Goal: Information Seeking & Learning: Learn about a topic

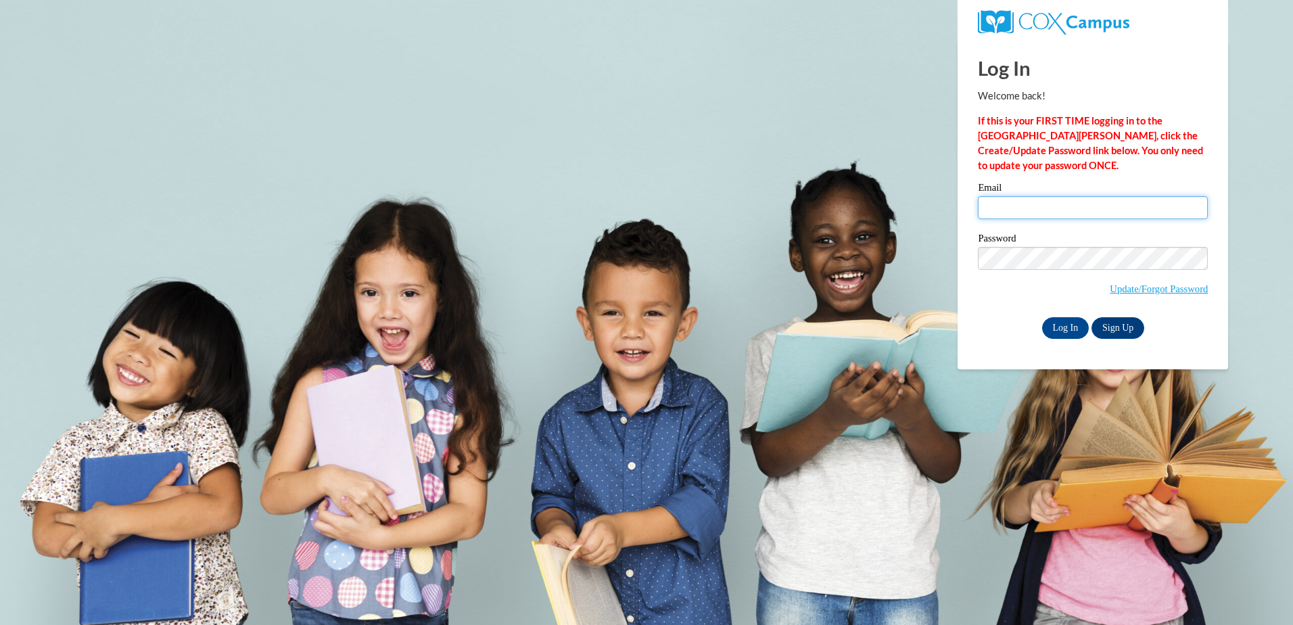
click at [1020, 213] on input "Email" at bounding box center [1093, 207] width 230 height 23
type input "[EMAIL_ADDRESS][DOMAIN_NAME]"
click at [986, 304] on div "Password Update/Forgot Password" at bounding box center [1093, 273] width 230 height 80
click at [1063, 324] on input "Log In" at bounding box center [1065, 328] width 47 height 22
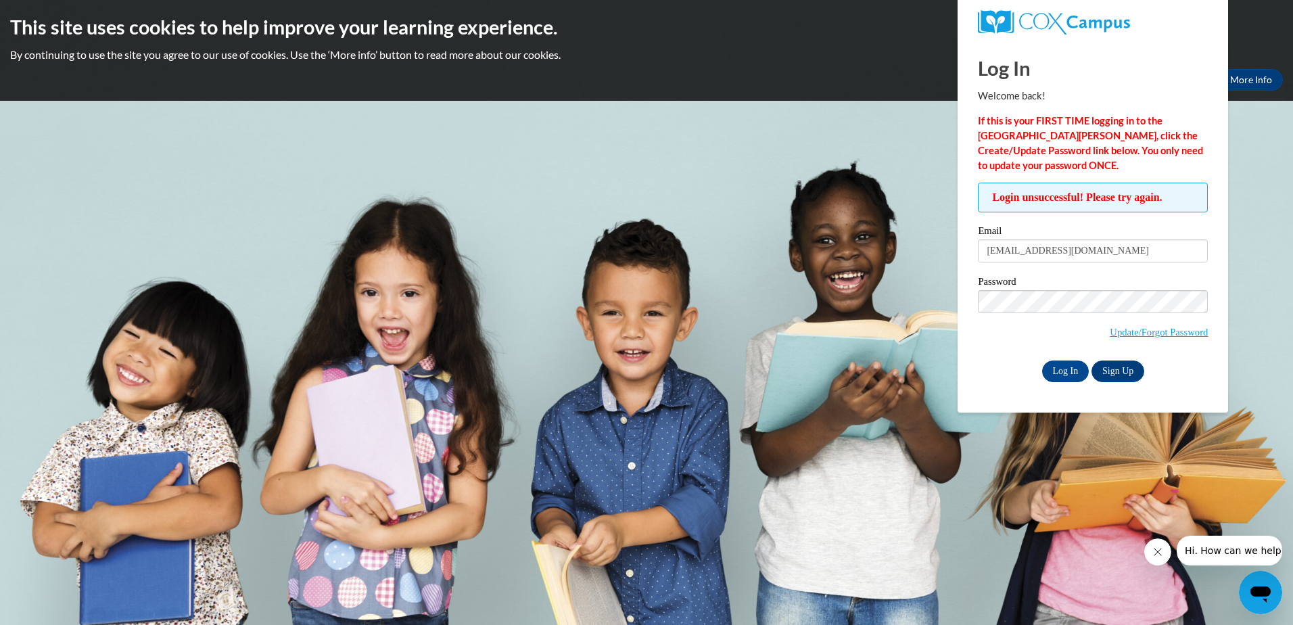
click at [958, 375] on div "Log In Welcome back! If this is your FIRST TIME logging in to the NEW Cox Campu…" at bounding box center [1093, 227] width 291 height 372
click at [1064, 370] on input "Log In" at bounding box center [1065, 372] width 47 height 22
click at [991, 351] on div "Password Update/Forgot Password" at bounding box center [1093, 317] width 230 height 80
click at [1049, 372] on input "Log In" at bounding box center [1065, 372] width 47 height 22
click at [1141, 334] on link "Update/Forgot Password" at bounding box center [1159, 332] width 98 height 11
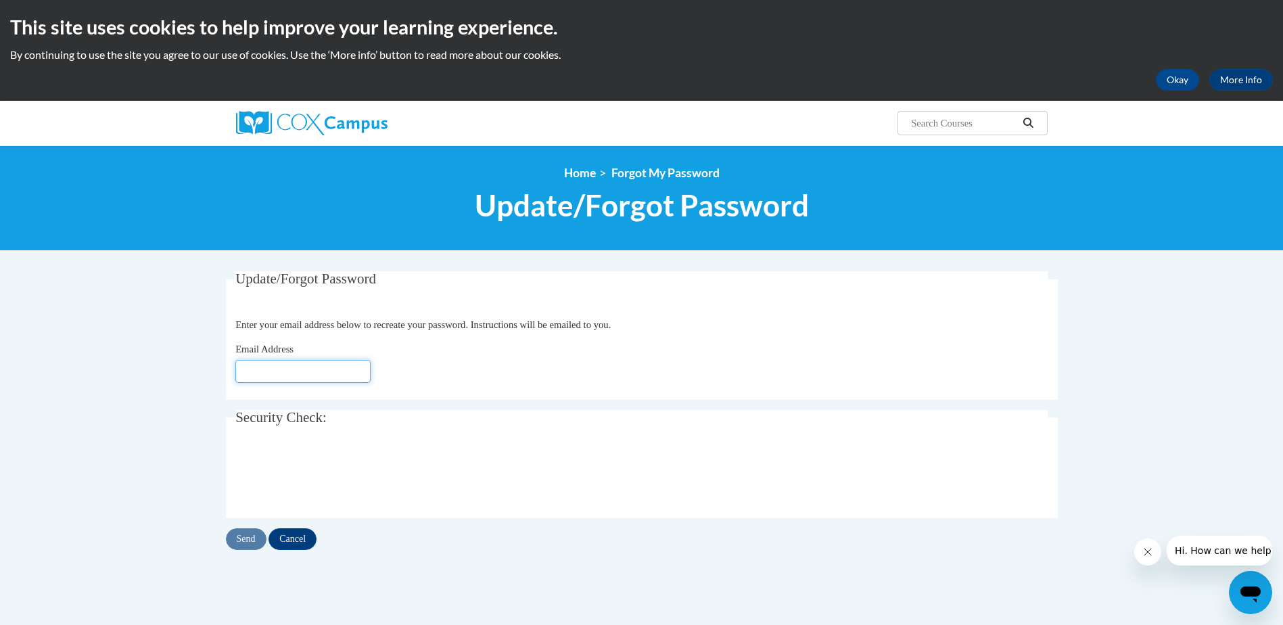
click at [321, 371] on input "Email Address" at bounding box center [302, 371] width 135 height 23
type input "[EMAIL_ADDRESS][DOMAIN_NAME]"
click at [244, 545] on input "Send" at bounding box center [246, 539] width 41 height 22
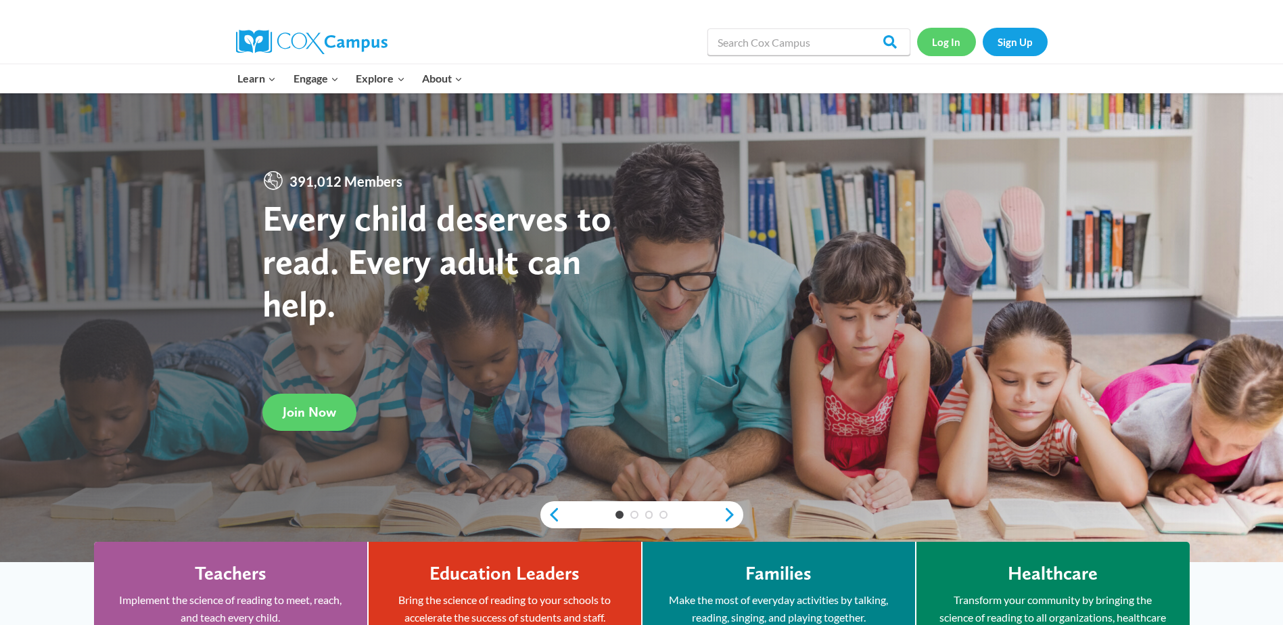
click at [951, 46] on link "Log In" at bounding box center [946, 42] width 59 height 28
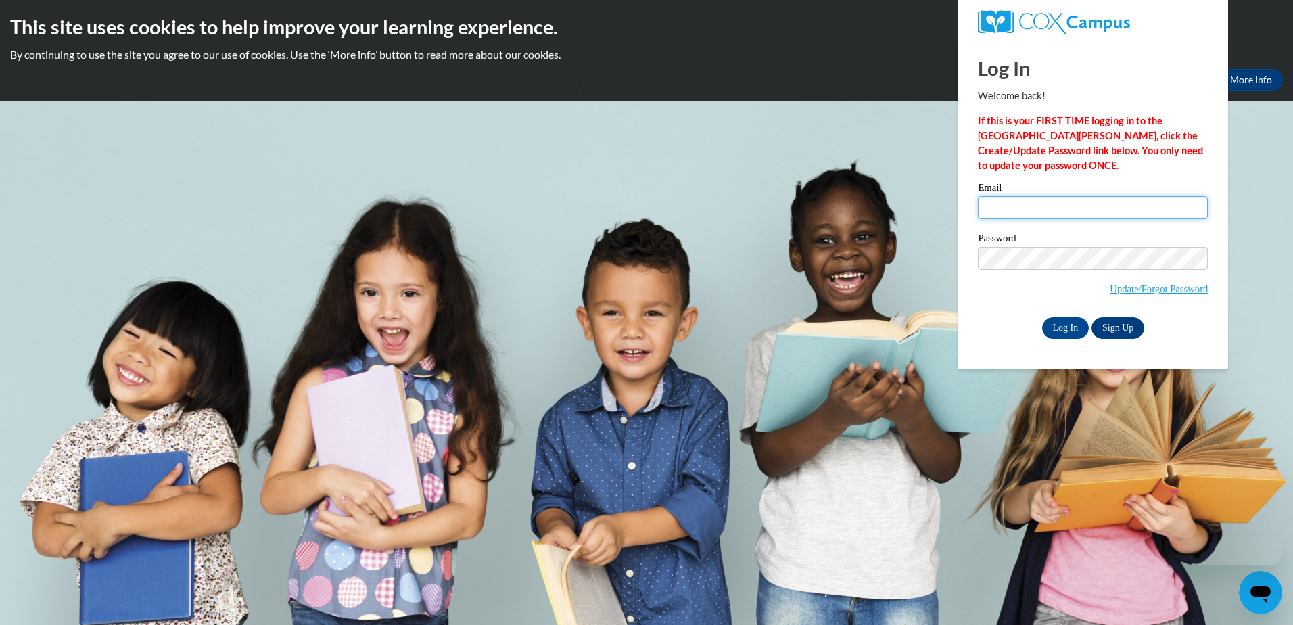
click at [1021, 202] on input "Email" at bounding box center [1093, 207] width 230 height 23
click at [1036, 204] on input "jas" at bounding box center [1093, 207] width 230 height 23
type input "jasminejjdtsmith@gmail.com"
click at [974, 303] on div "Please enter your email! Please enter your password! Email jasminejjdtsmith@gma…" at bounding box center [1093, 261] width 250 height 156
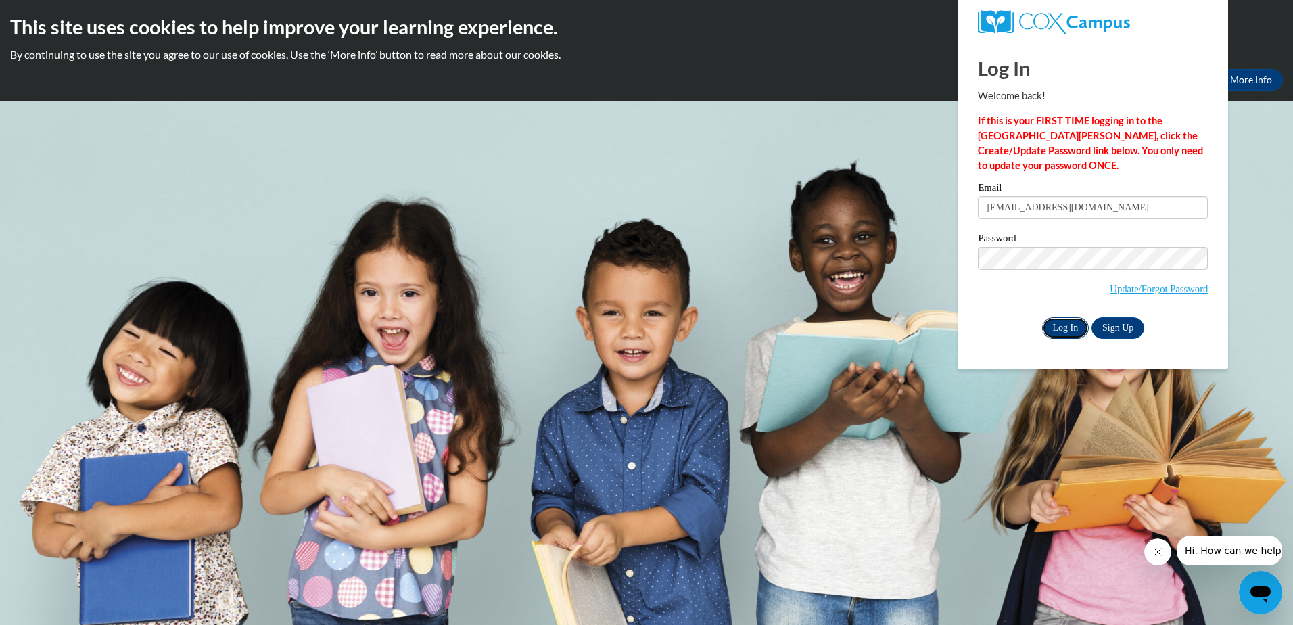
click at [1055, 320] on input "Log In" at bounding box center [1065, 328] width 47 height 22
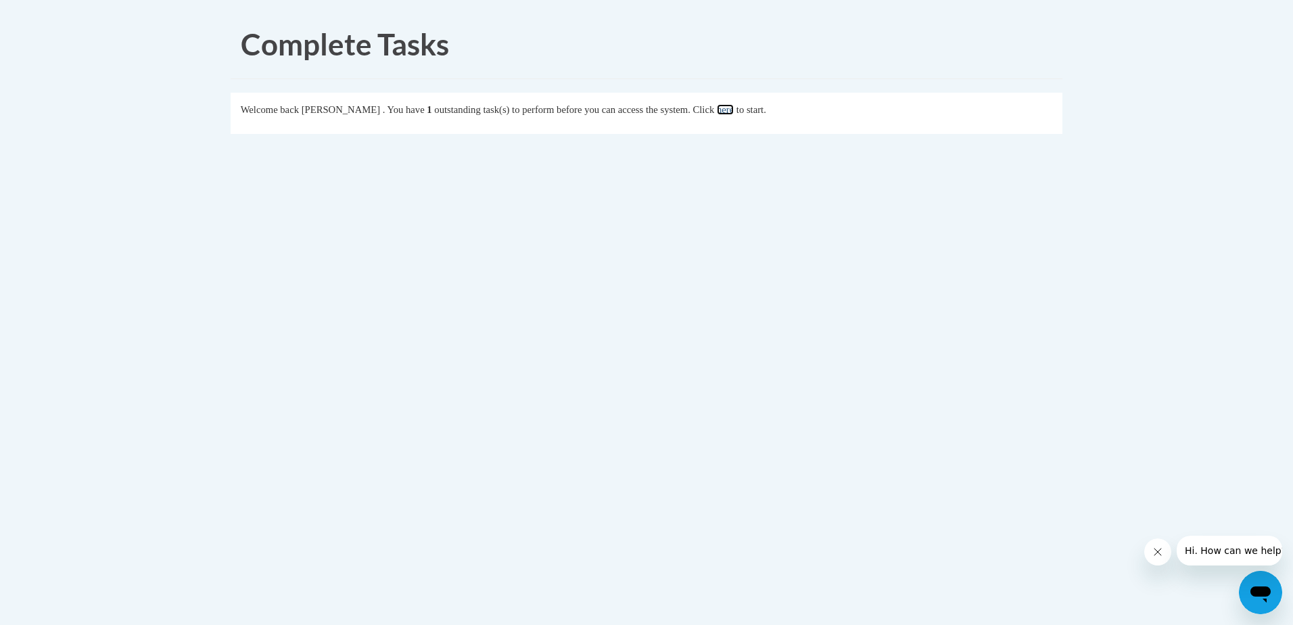
click at [734, 110] on link "here" at bounding box center [725, 109] width 17 height 11
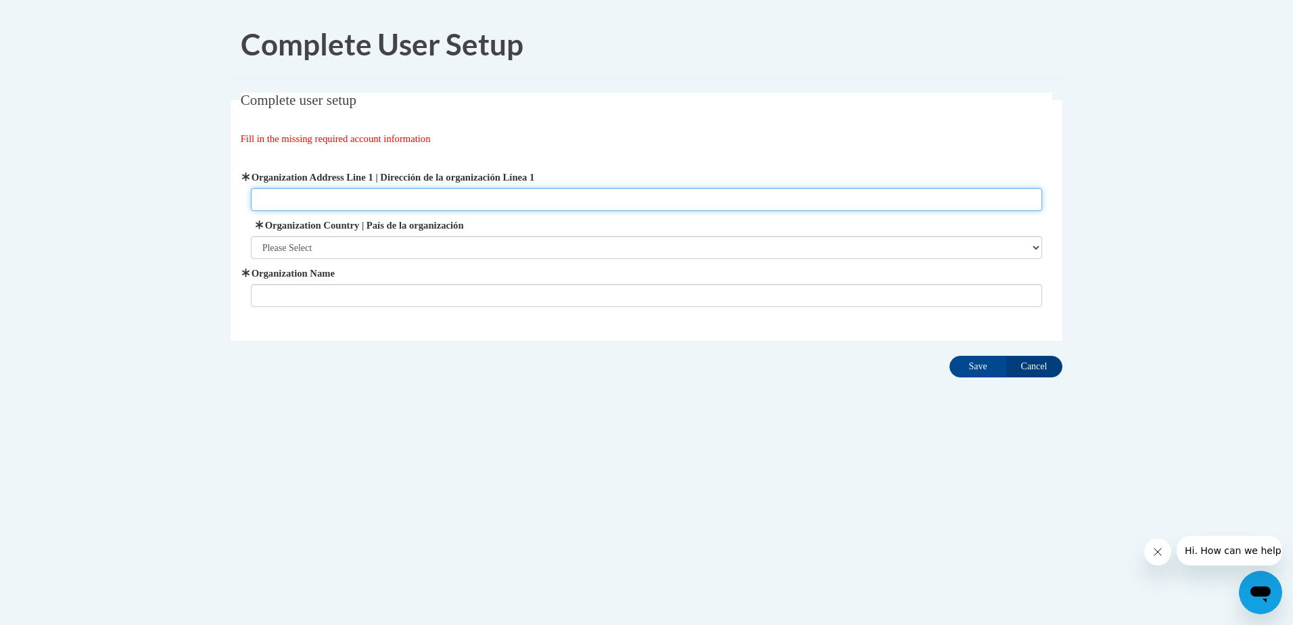
click at [442, 193] on input "Organization Address Line 1 | Dirección de la organización Línea 1" at bounding box center [647, 199] width 792 height 23
click at [453, 204] on input "33" at bounding box center [647, 199] width 792 height 23
click at [420, 191] on input "33" at bounding box center [647, 199] width 792 height 23
click at [396, 200] on input "33" at bounding box center [647, 199] width 792 height 23
click at [287, 198] on input "33" at bounding box center [647, 199] width 792 height 23
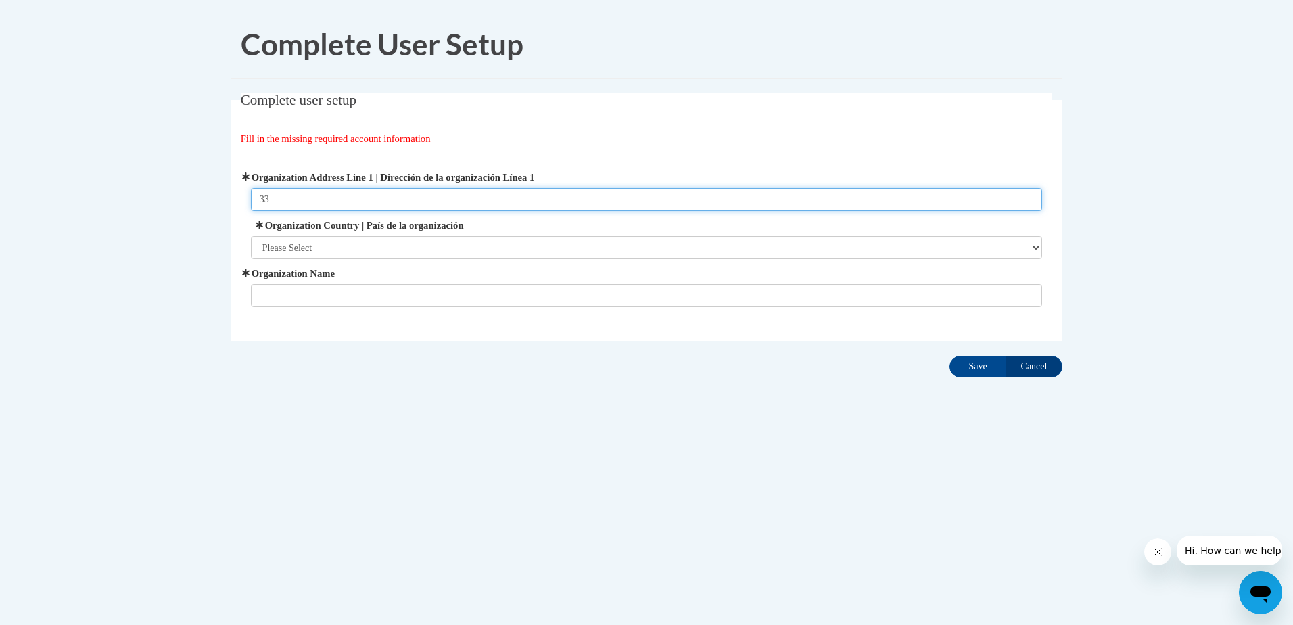
click at [455, 193] on input "33" at bounding box center [647, 199] width 792 height 23
type input "3355 Deans Bridge Road Suite 3"
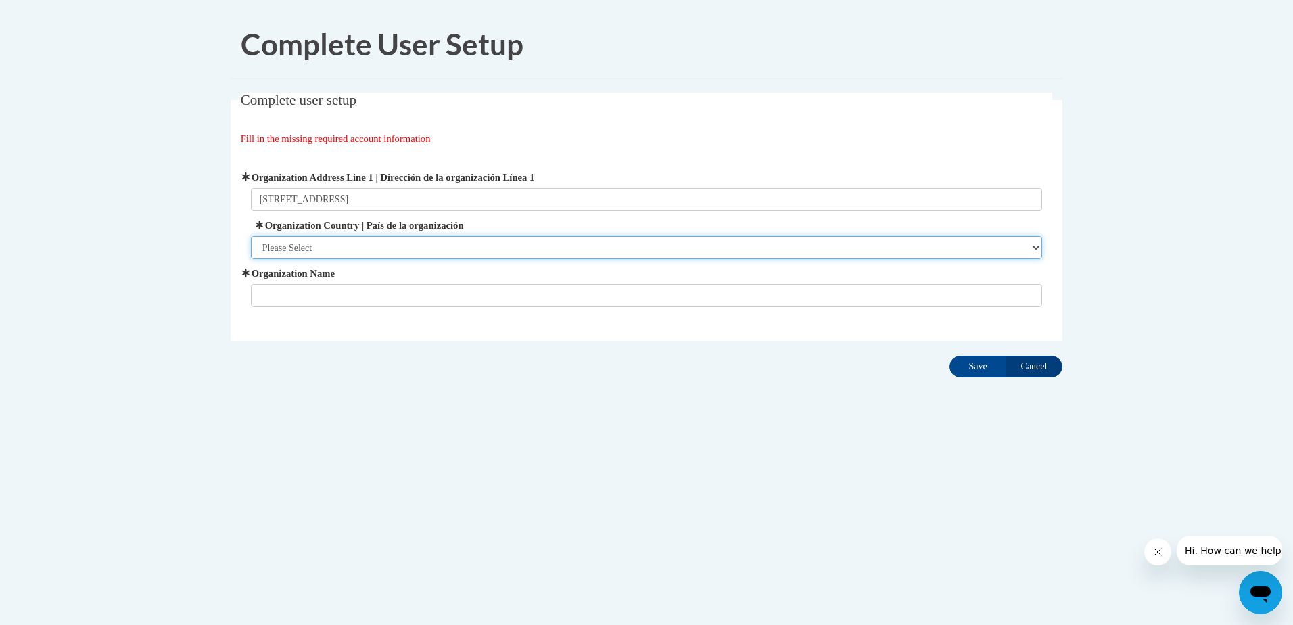
click at [377, 245] on select "Please Select United States | Estados Unidos Outside of the United States | Fue…" at bounding box center [647, 247] width 792 height 23
select select "ad49bcad-a171-4b2e-b99c-48b446064914"
click at [251, 236] on select "Please Select United States | Estados Unidos Outside of the United States | Fue…" at bounding box center [647, 247] width 792 height 23
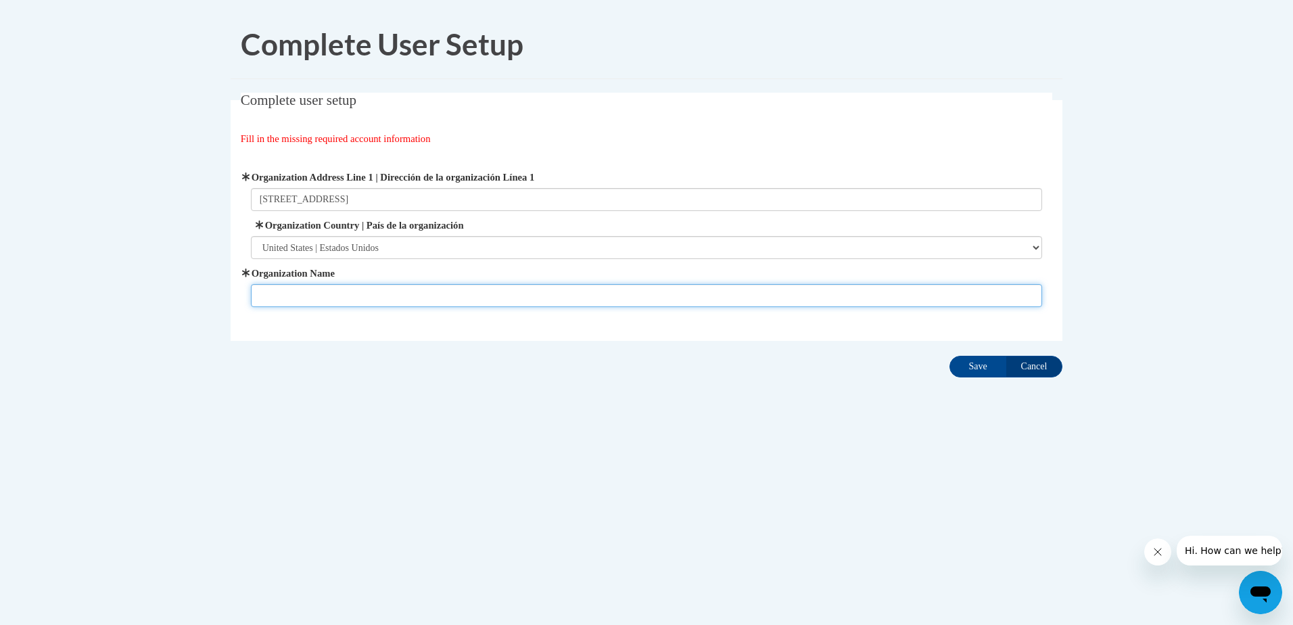
click at [316, 294] on input "Organization Name" at bounding box center [647, 295] width 792 height 23
type input "Universal Learning Academy LLC"
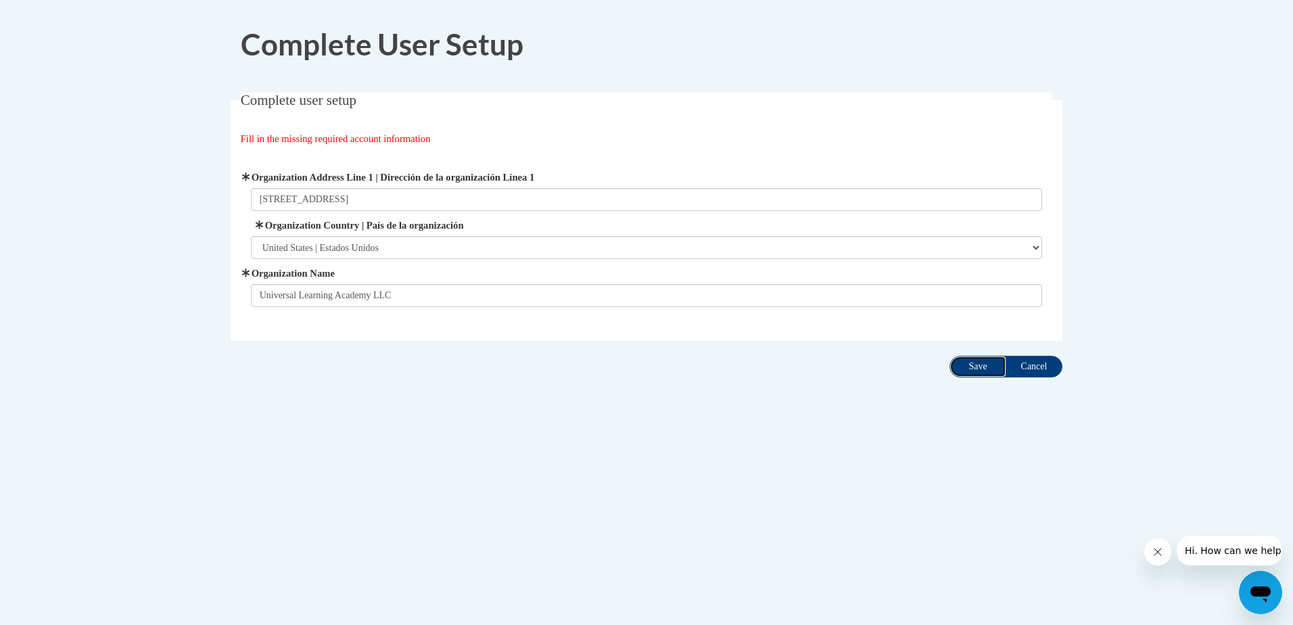
click at [969, 359] on input "Save" at bounding box center [978, 367] width 57 height 22
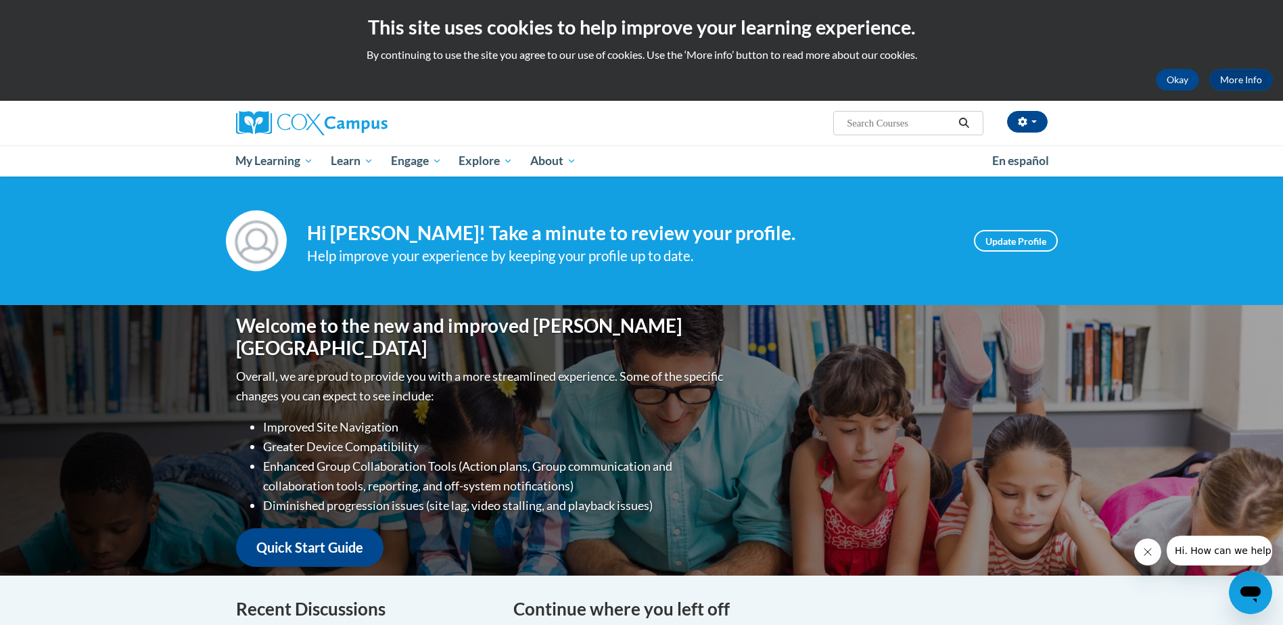
click at [862, 122] on input "Search..." at bounding box center [900, 123] width 108 height 16
type input "language and literacy"
click at [962, 126] on icon "Search" at bounding box center [964, 123] width 10 height 10
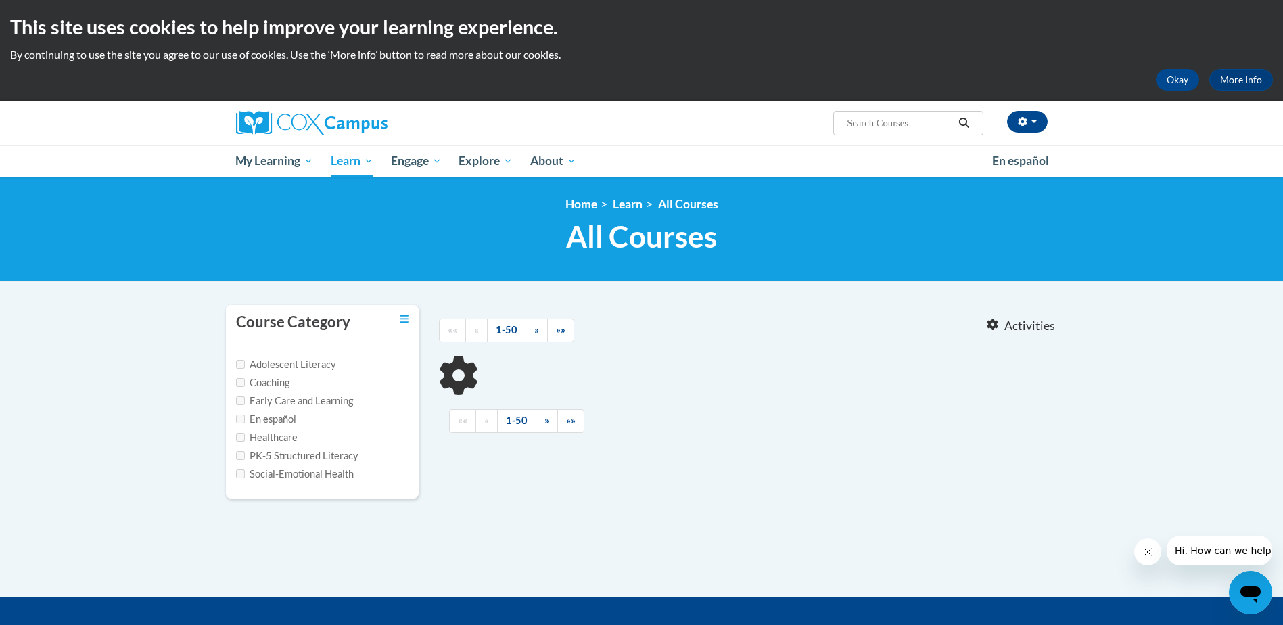
type input "language and literacy"
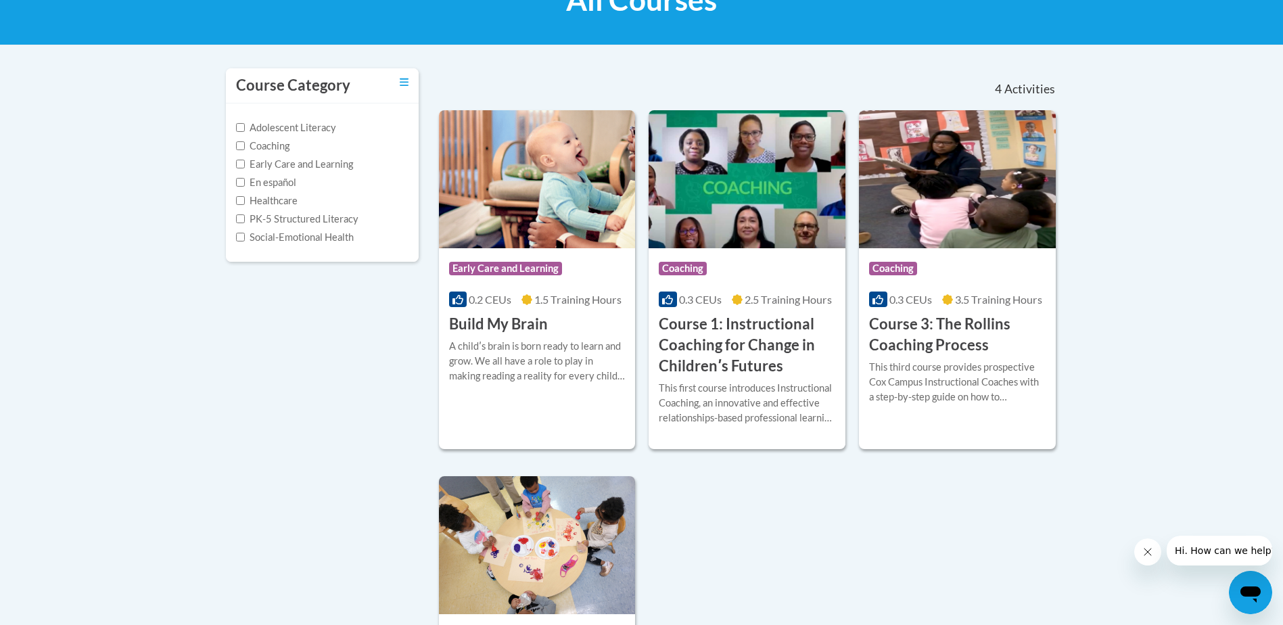
scroll to position [461, 0]
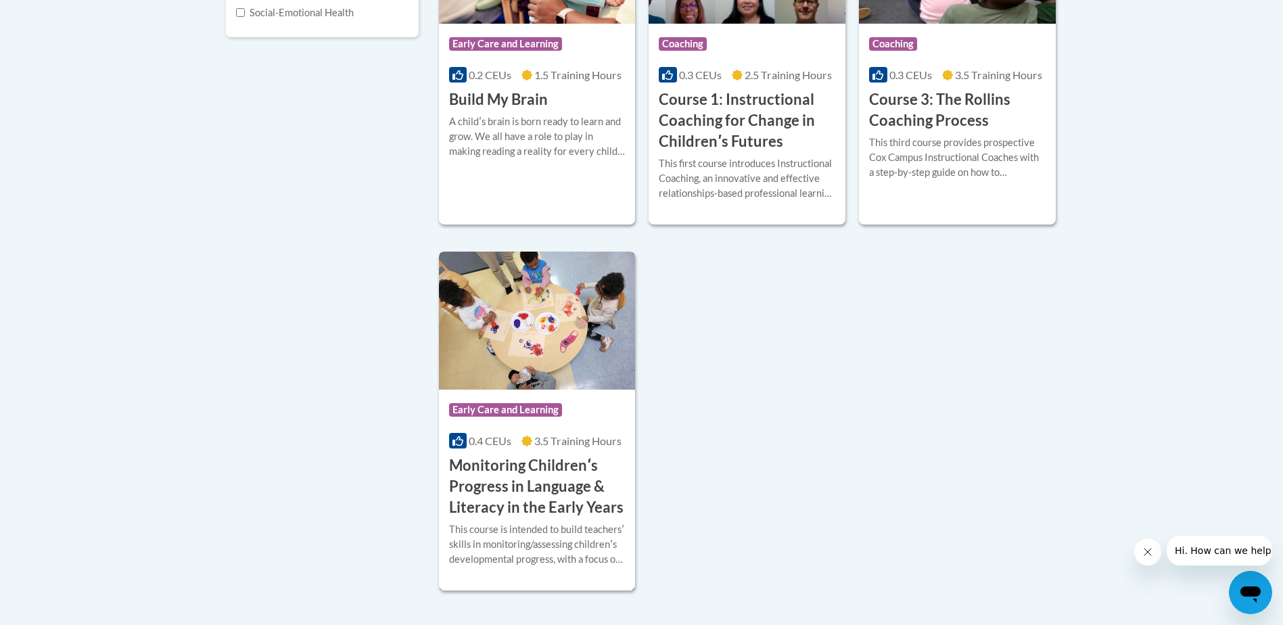
click at [523, 375] on img at bounding box center [537, 321] width 197 height 138
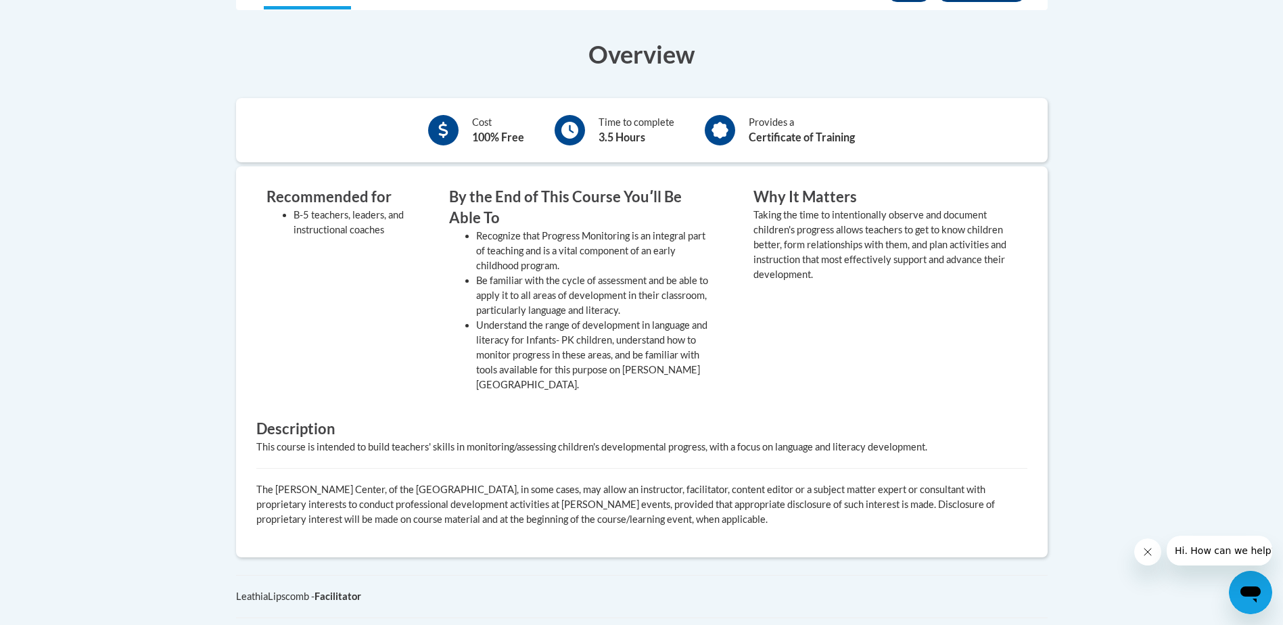
scroll to position [271, 0]
